Goal: Transaction & Acquisition: Purchase product/service

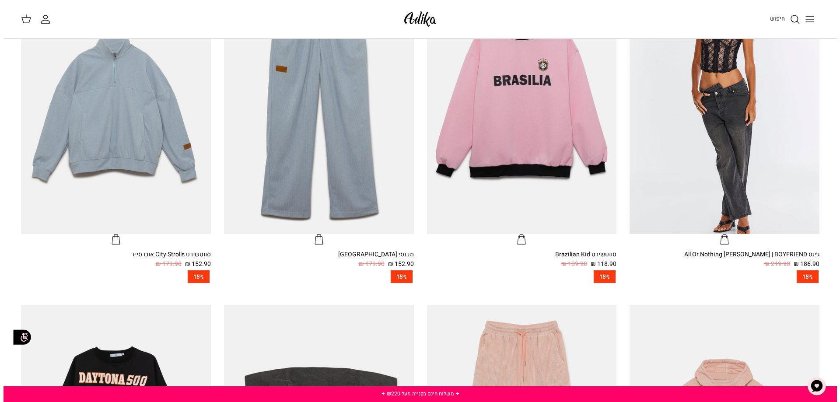
scroll to position [402, 0]
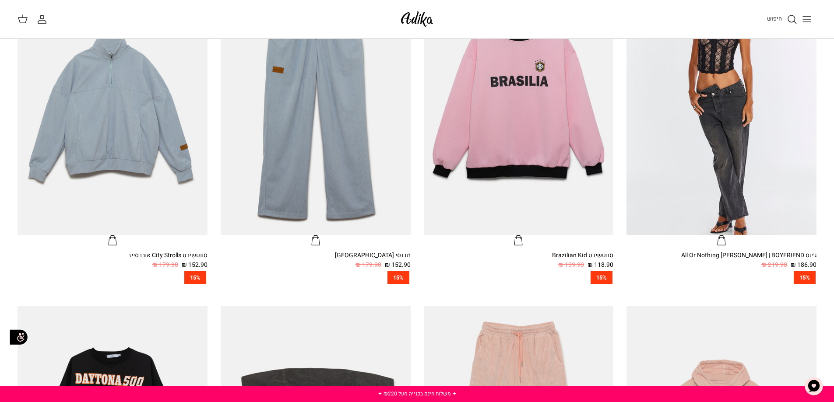
click at [804, 22] on line "Toggle menu" at bounding box center [807, 22] width 8 height 0
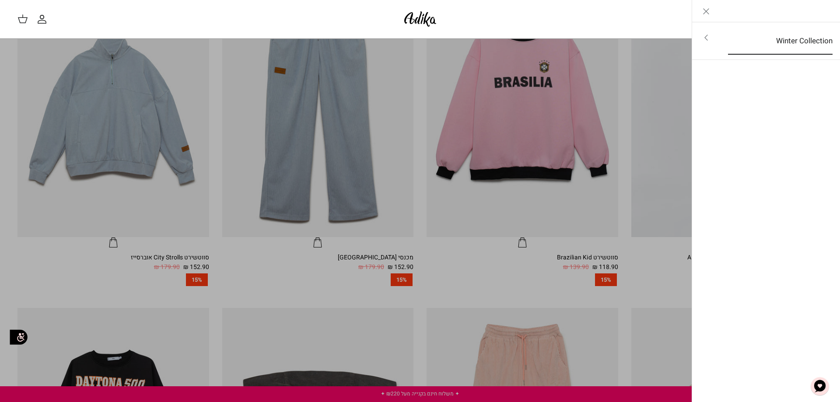
click at [789, 40] on link "Winter Collection" at bounding box center [780, 41] width 120 height 27
click at [788, 27] on ul "לכל הפריטים" at bounding box center [766, 40] width 148 height 36
click at [781, 40] on link "לכל הפריטים" at bounding box center [767, 39] width 140 height 22
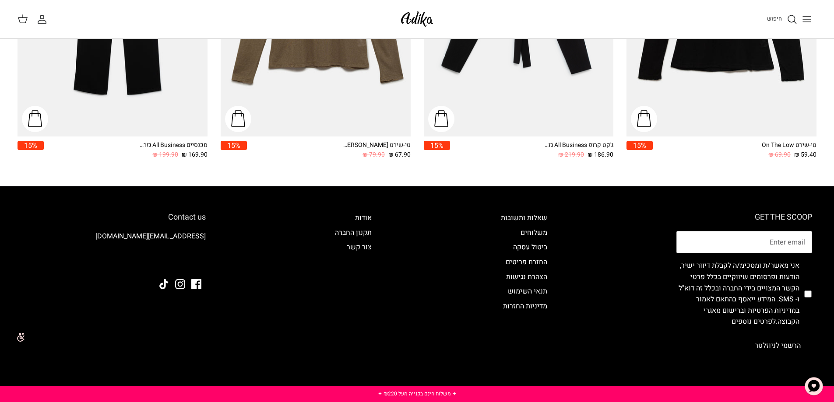
scroll to position [1501, 0]
